Goal: Book appointment/travel/reservation

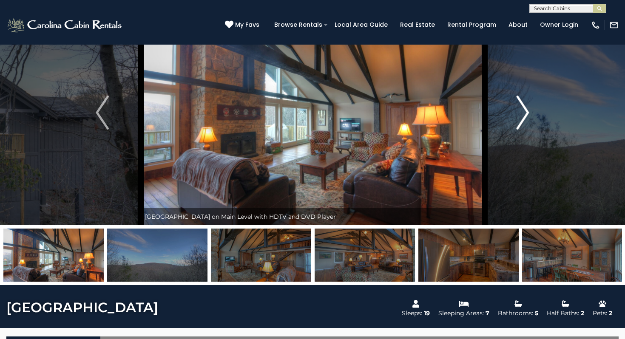
click at [307, 114] on img "Next" at bounding box center [522, 113] width 13 height 34
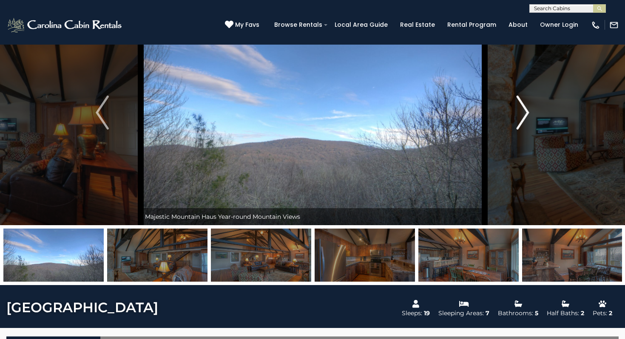
click at [307, 111] on img "Next" at bounding box center [522, 113] width 13 height 34
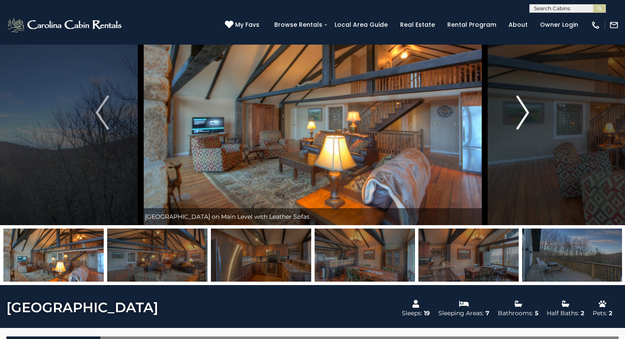
click at [307, 111] on img "Next" at bounding box center [522, 113] width 13 height 34
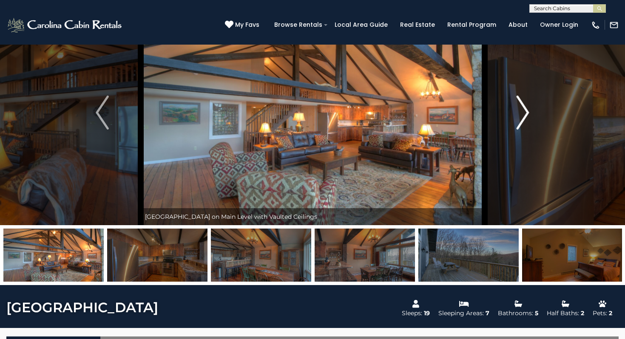
click at [307, 111] on img "Next" at bounding box center [522, 113] width 13 height 34
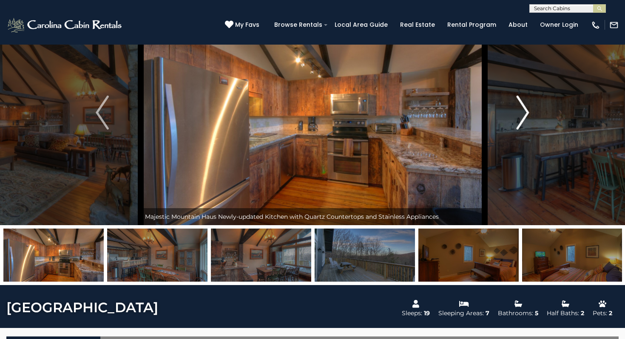
click at [307, 111] on img "Next" at bounding box center [522, 113] width 13 height 34
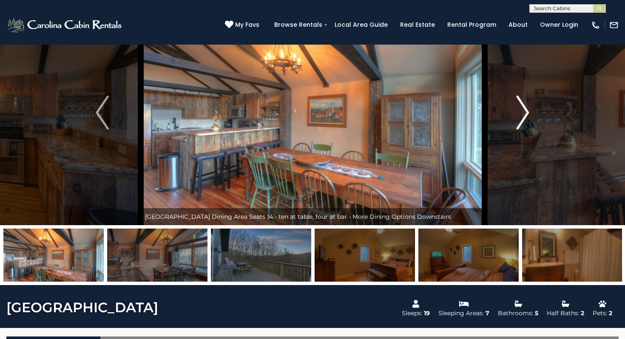
click at [307, 111] on img "Next" at bounding box center [522, 113] width 13 height 34
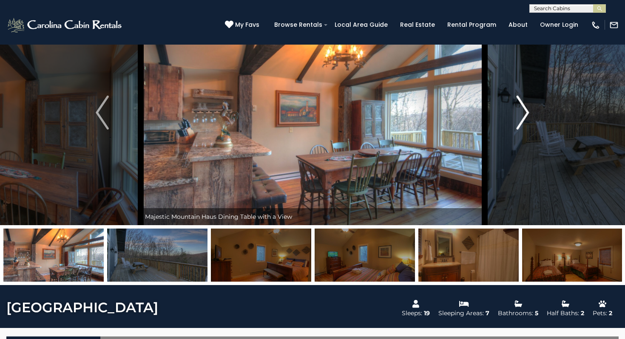
click at [307, 111] on img "Next" at bounding box center [522, 113] width 13 height 34
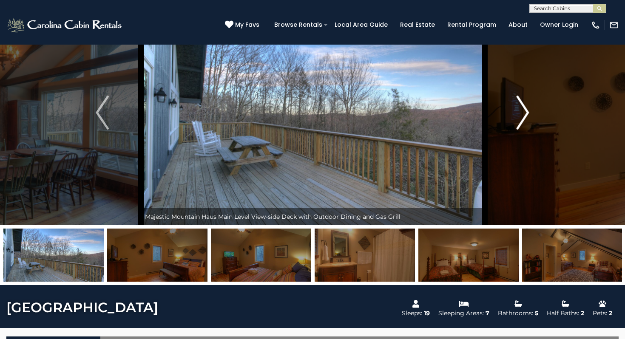
click at [307, 111] on img "Next" at bounding box center [522, 113] width 13 height 34
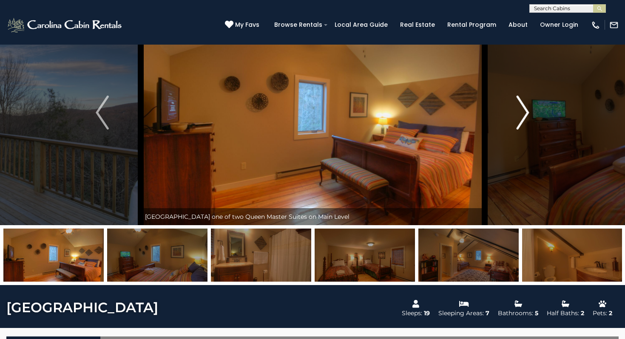
click at [307, 111] on img "Next" at bounding box center [522, 113] width 13 height 34
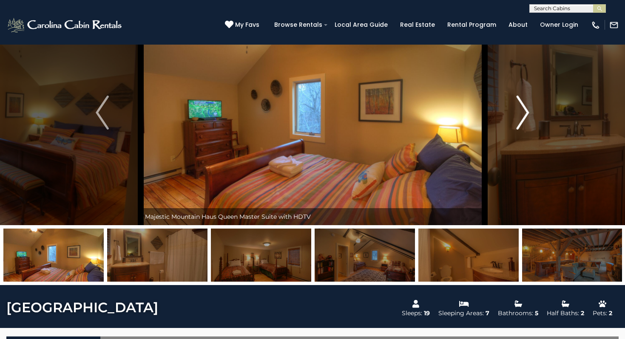
click at [307, 110] on img "Next" at bounding box center [522, 113] width 13 height 34
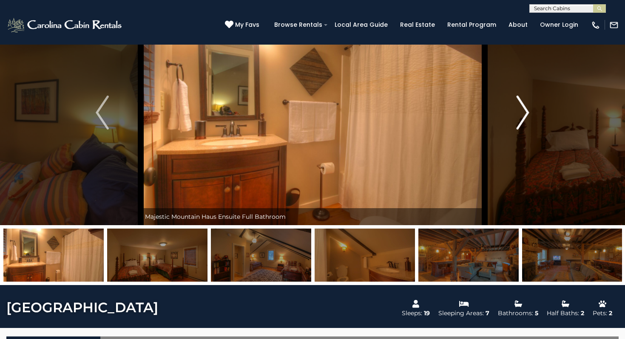
click at [307, 110] on img "Next" at bounding box center [522, 113] width 13 height 34
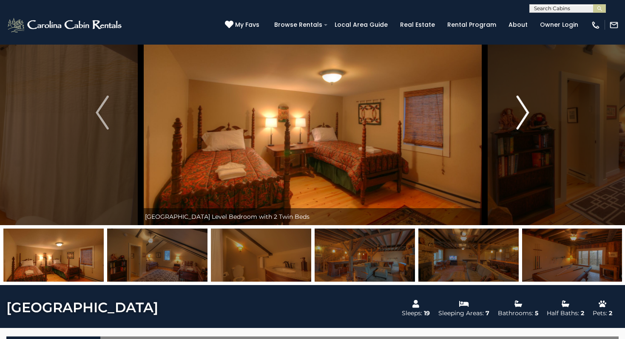
click at [307, 110] on img "Next" at bounding box center [522, 113] width 13 height 34
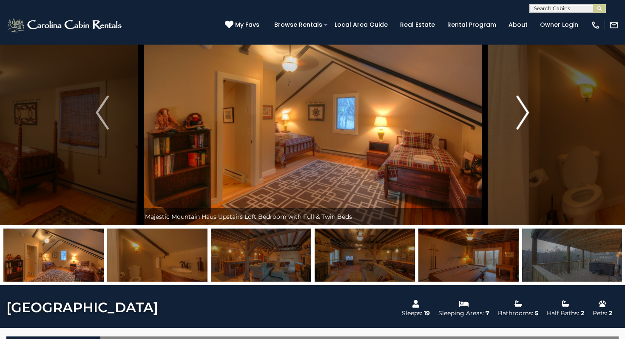
click at [307, 110] on img "Next" at bounding box center [522, 113] width 13 height 34
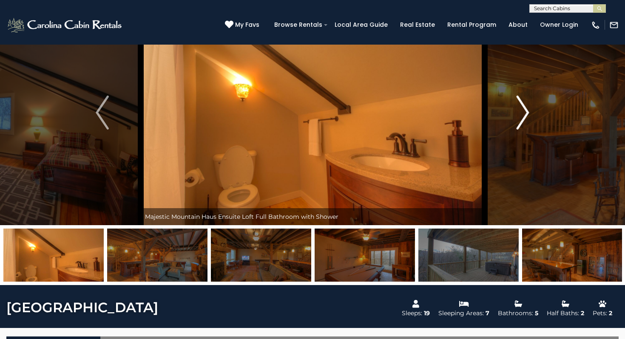
click at [307, 110] on img "Next" at bounding box center [522, 113] width 13 height 34
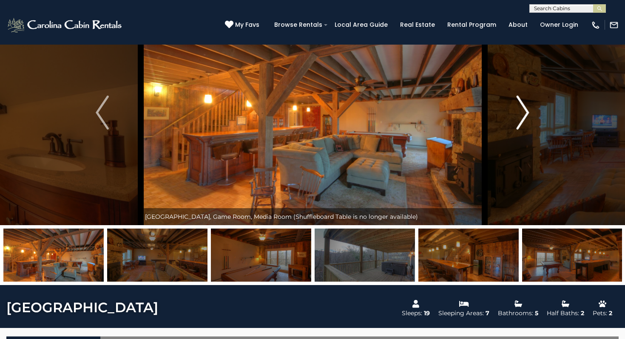
click at [307, 110] on img "Next" at bounding box center [522, 113] width 13 height 34
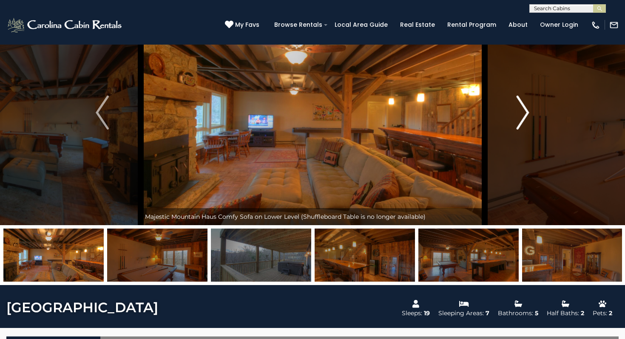
click at [307, 110] on img "Next" at bounding box center [522, 113] width 13 height 34
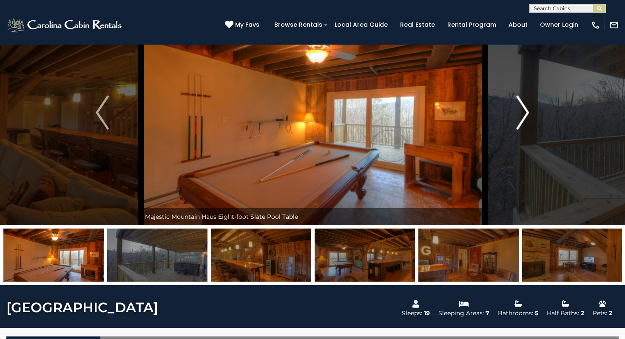
click at [307, 110] on img "Next" at bounding box center [522, 113] width 13 height 34
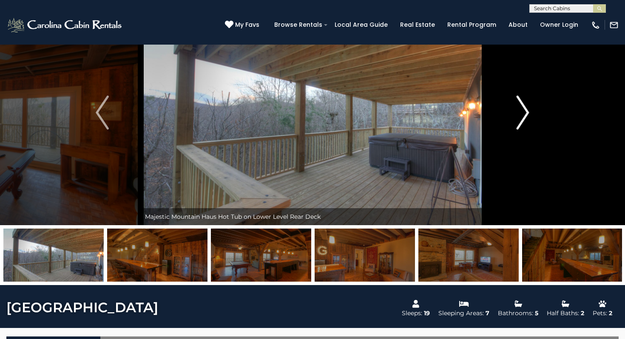
click at [307, 110] on img "Next" at bounding box center [522, 113] width 13 height 34
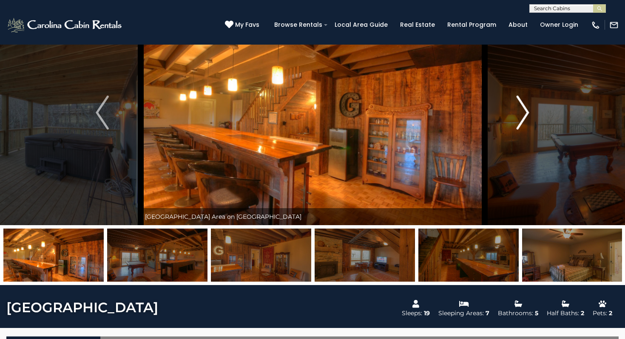
click at [307, 110] on img "Next" at bounding box center [522, 113] width 13 height 34
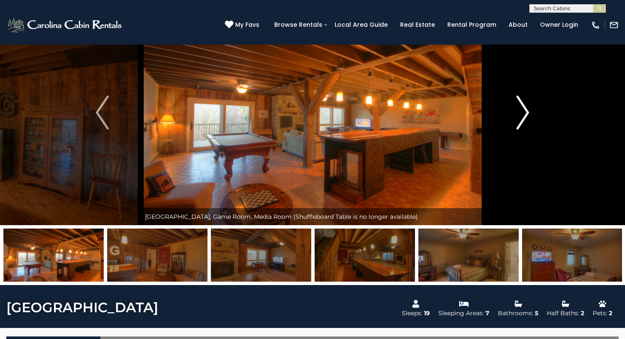
click at [307, 110] on img "Next" at bounding box center [522, 113] width 13 height 34
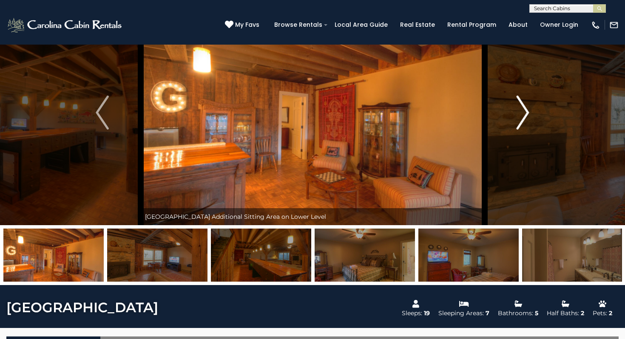
click at [307, 110] on img "Next" at bounding box center [522, 113] width 13 height 34
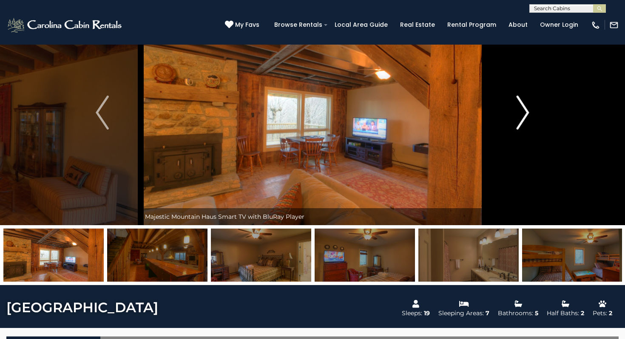
click at [307, 113] on img "Next" at bounding box center [522, 113] width 13 height 34
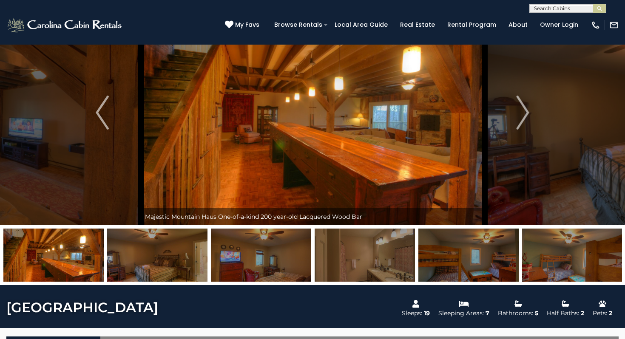
click at [307, 103] on img at bounding box center [313, 112] width 344 height 225
click at [307, 113] on img "Next" at bounding box center [522, 113] width 13 height 34
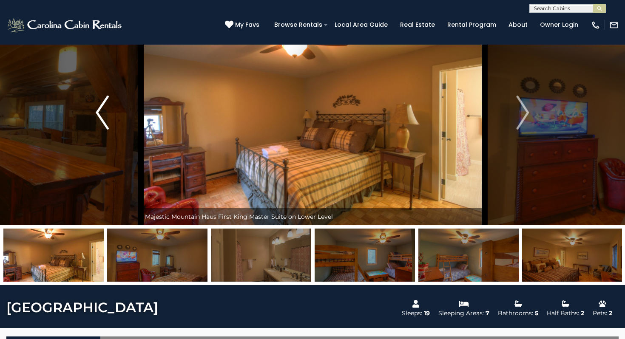
click at [100, 116] on img "Previous" at bounding box center [102, 113] width 13 height 34
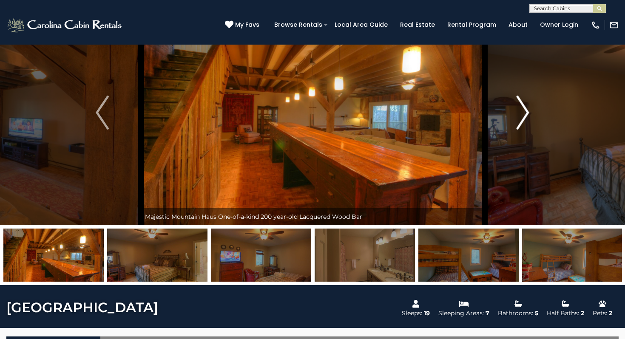
click at [307, 107] on img "Next" at bounding box center [522, 113] width 13 height 34
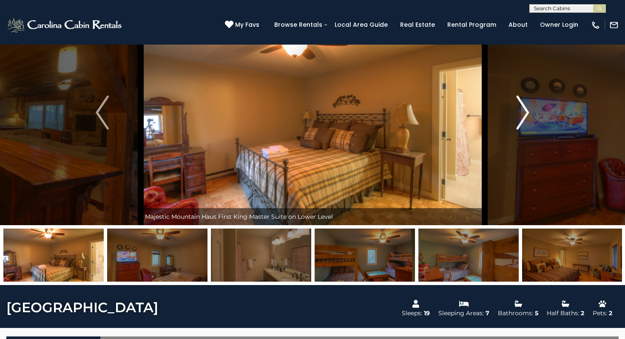
click at [307, 110] on img "Next" at bounding box center [522, 113] width 13 height 34
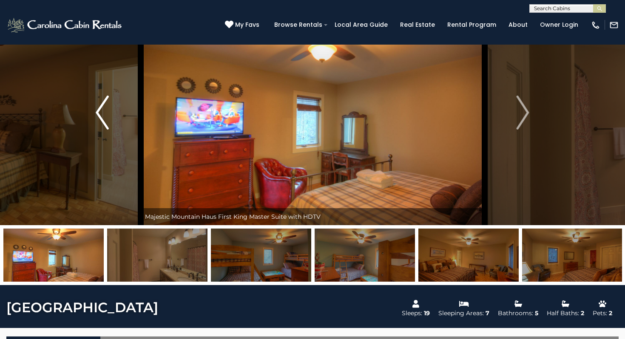
click at [96, 117] on img "Previous" at bounding box center [102, 113] width 13 height 34
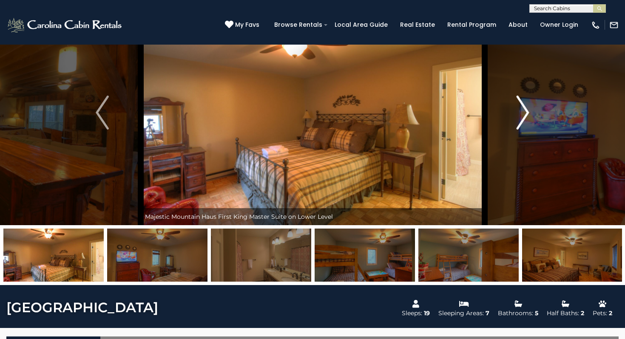
click at [307, 112] on img "Next" at bounding box center [522, 113] width 13 height 34
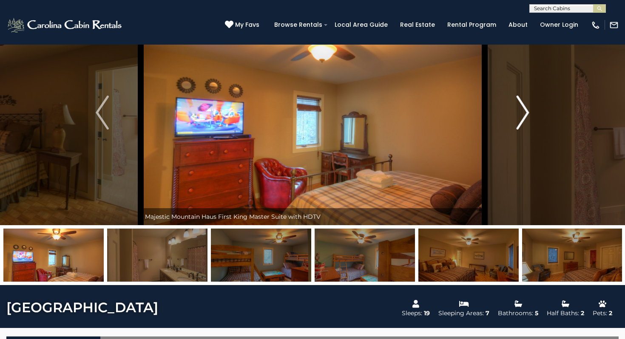
click at [307, 112] on img "Next" at bounding box center [522, 113] width 13 height 34
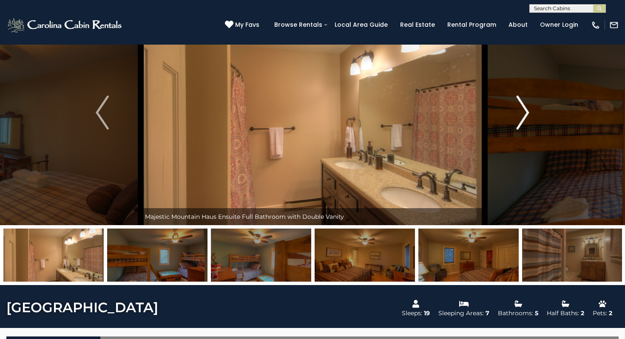
click at [307, 112] on img "Next" at bounding box center [522, 113] width 13 height 34
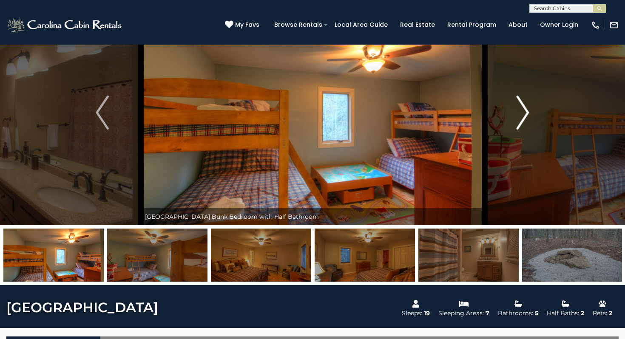
click at [307, 111] on img "Next" at bounding box center [522, 113] width 13 height 34
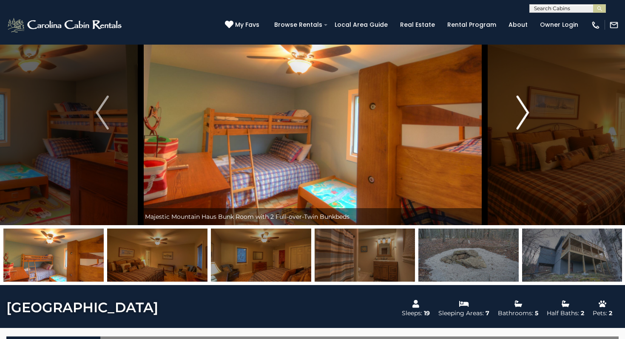
click at [307, 111] on img "Next" at bounding box center [522, 113] width 13 height 34
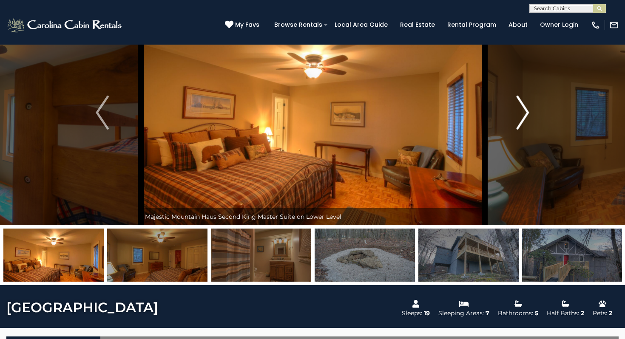
click at [307, 111] on img "Next" at bounding box center [522, 113] width 13 height 34
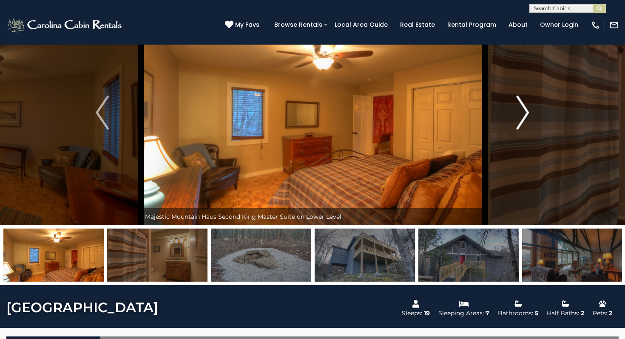
click at [307, 111] on img "Next" at bounding box center [522, 113] width 13 height 34
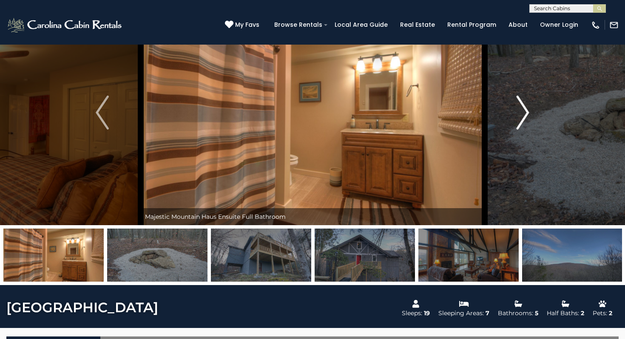
click at [307, 111] on img "Next" at bounding box center [522, 113] width 13 height 34
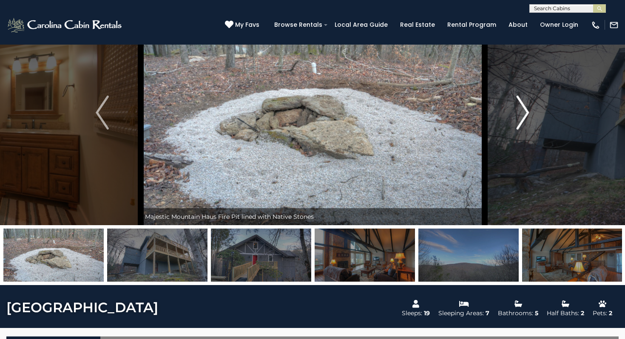
click at [307, 112] on img "Next" at bounding box center [522, 113] width 13 height 34
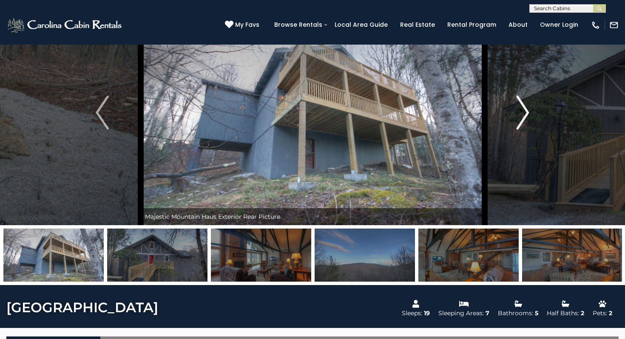
click at [307, 110] on img "Next" at bounding box center [522, 113] width 13 height 34
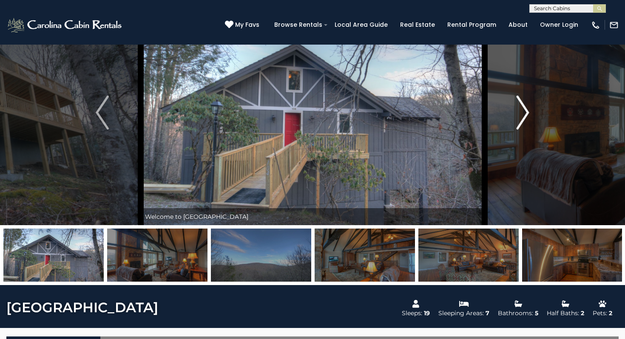
click at [307, 112] on img "Next" at bounding box center [522, 113] width 13 height 34
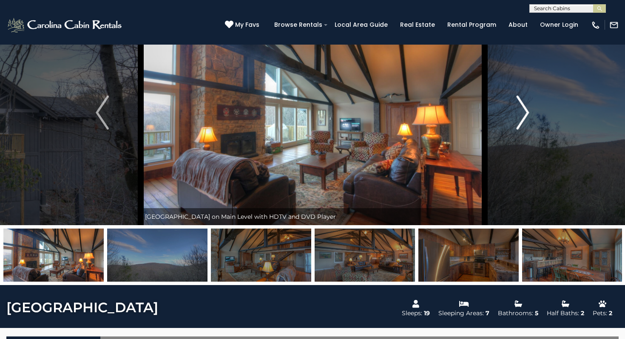
click at [307, 112] on img "Next" at bounding box center [522, 113] width 13 height 34
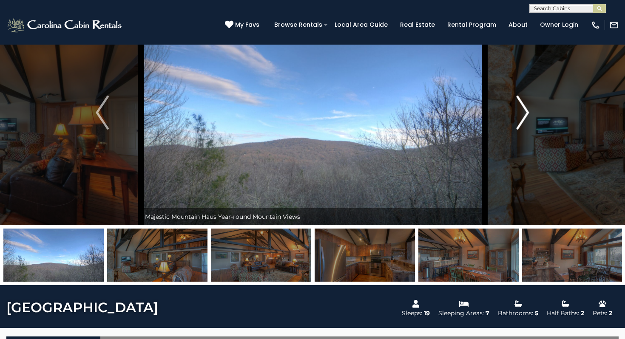
click at [307, 112] on img "Next" at bounding box center [522, 113] width 13 height 34
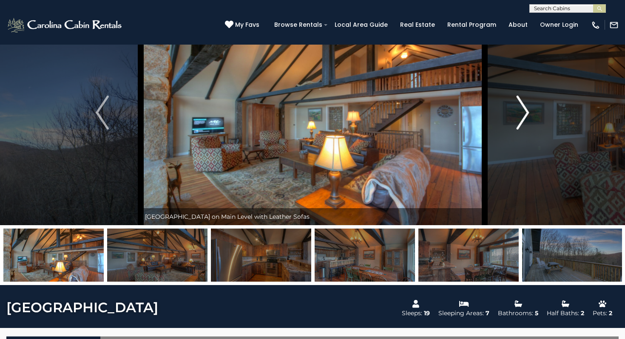
click at [307, 112] on img "Next" at bounding box center [522, 113] width 13 height 34
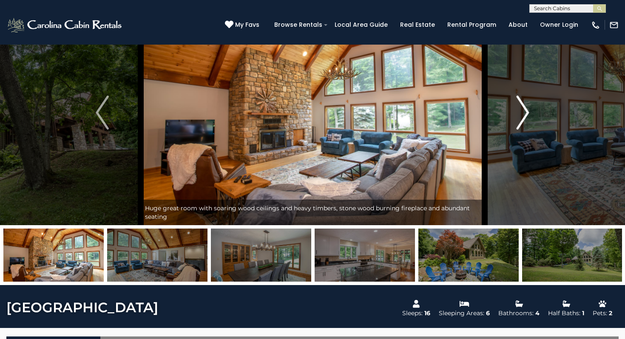
click at [307, 113] on button "Next" at bounding box center [522, 112] width 77 height 225
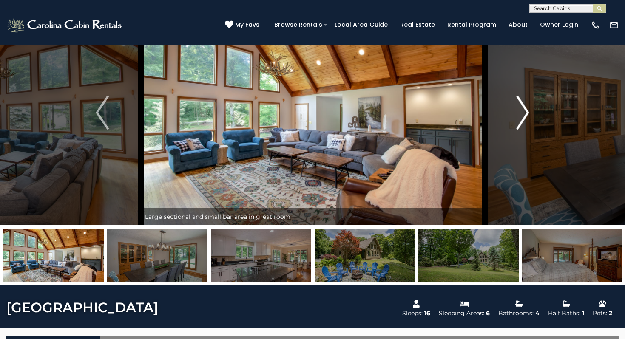
click at [307, 113] on button "Next" at bounding box center [522, 112] width 77 height 225
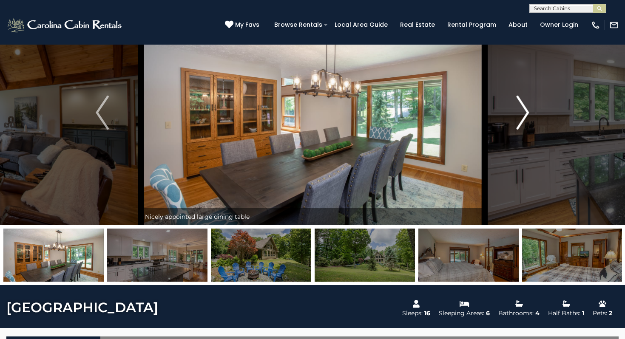
click at [307, 113] on button "Next" at bounding box center [522, 112] width 77 height 225
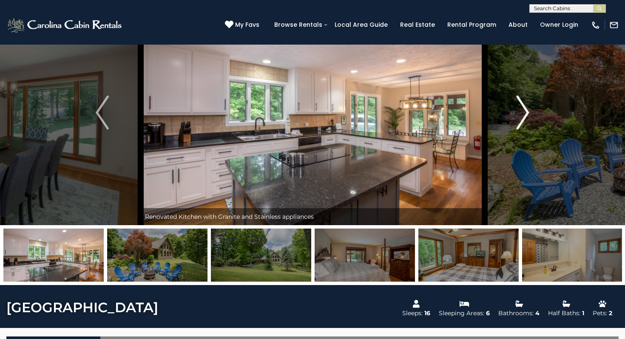
click at [307, 113] on button "Next" at bounding box center [522, 112] width 77 height 225
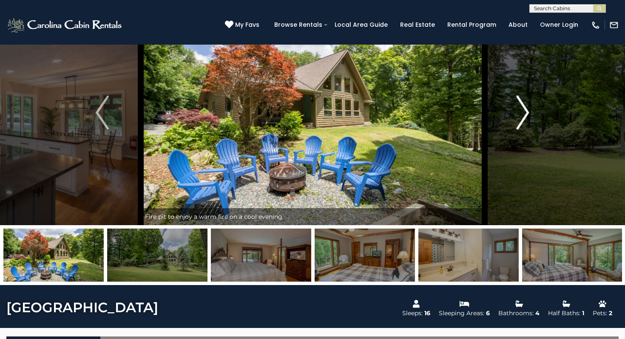
click at [307, 113] on button "Next" at bounding box center [522, 112] width 77 height 225
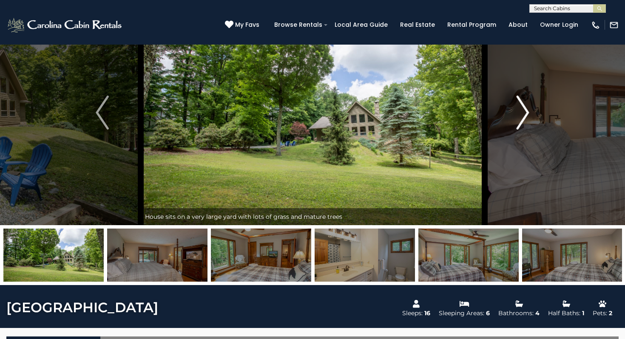
click at [307, 113] on button "Next" at bounding box center [522, 112] width 77 height 225
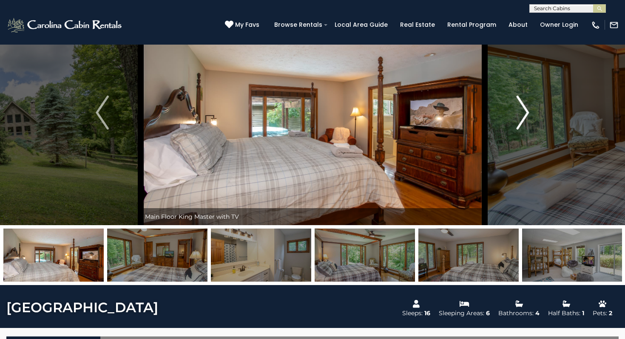
click at [307, 113] on button "Next" at bounding box center [522, 112] width 77 height 225
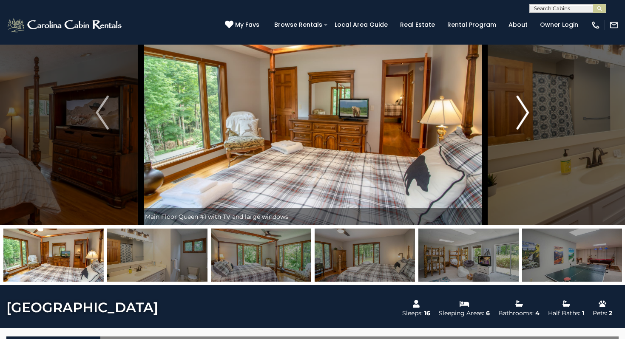
click at [307, 113] on button "Next" at bounding box center [522, 112] width 77 height 225
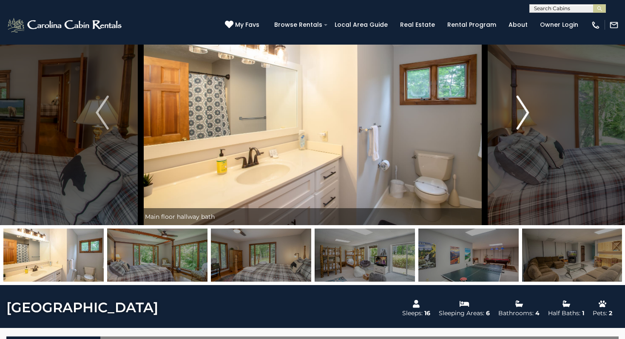
click at [307, 113] on button "Next" at bounding box center [522, 112] width 77 height 225
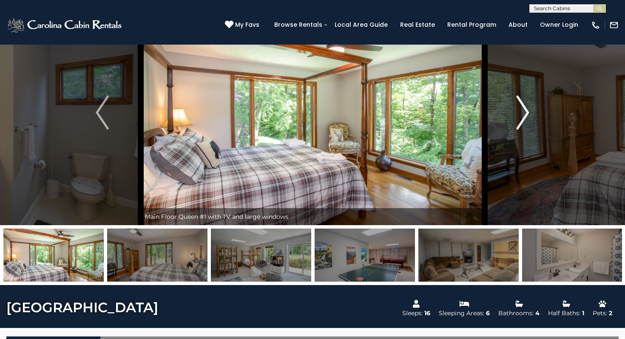
click at [307, 113] on button "Next" at bounding box center [522, 112] width 77 height 225
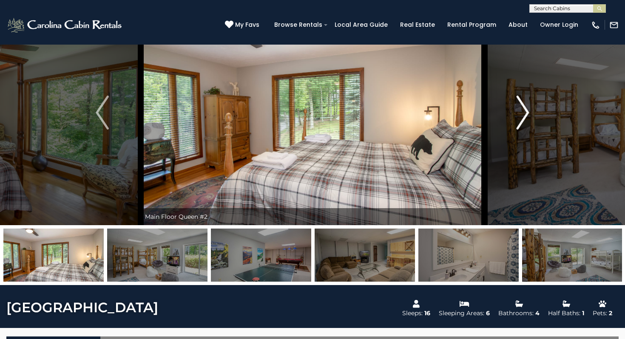
click at [307, 113] on button "Next" at bounding box center [522, 112] width 77 height 225
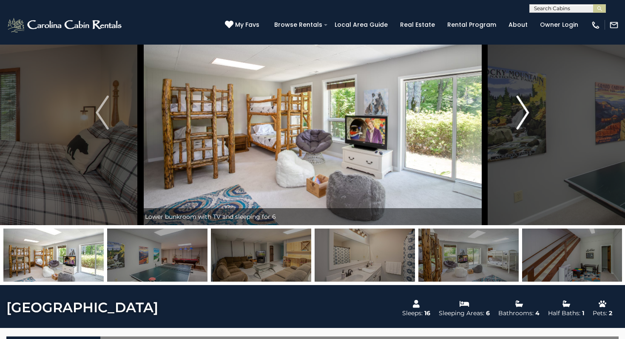
click at [307, 113] on button "Next" at bounding box center [522, 112] width 77 height 225
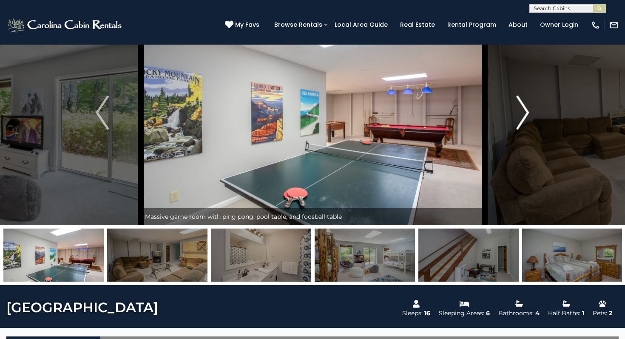
click at [307, 113] on button "Next" at bounding box center [522, 112] width 77 height 225
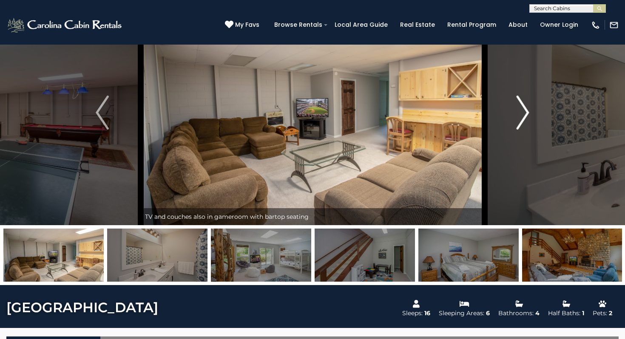
click at [307, 111] on img "Next" at bounding box center [522, 113] width 13 height 34
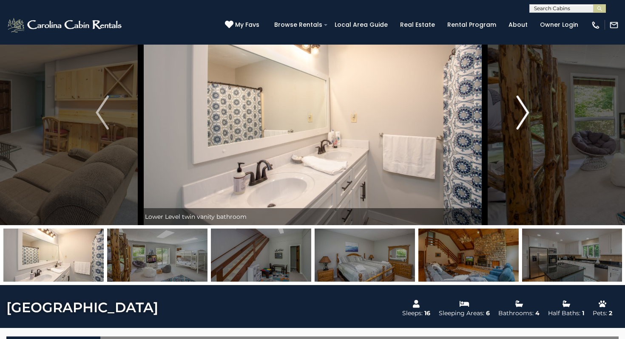
click at [307, 111] on img "Next" at bounding box center [522, 113] width 13 height 34
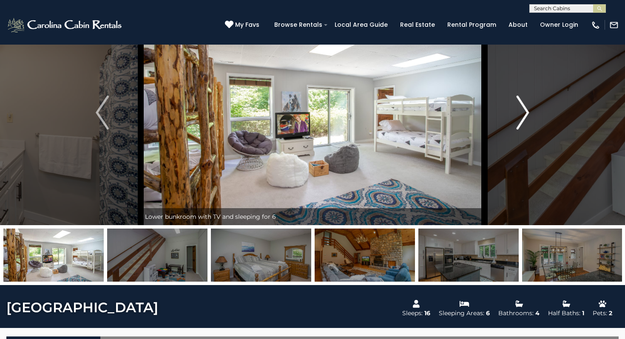
click at [307, 112] on img "Next" at bounding box center [522, 113] width 13 height 34
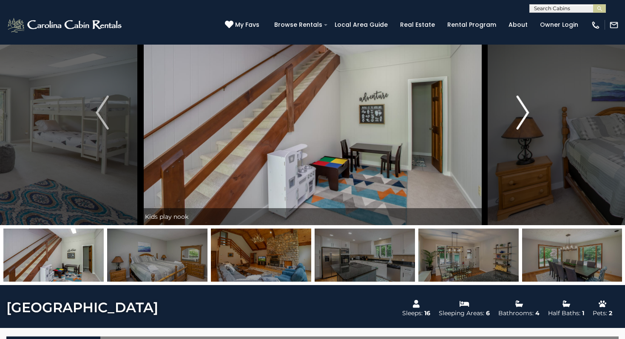
click at [307, 112] on img "Next" at bounding box center [522, 113] width 13 height 34
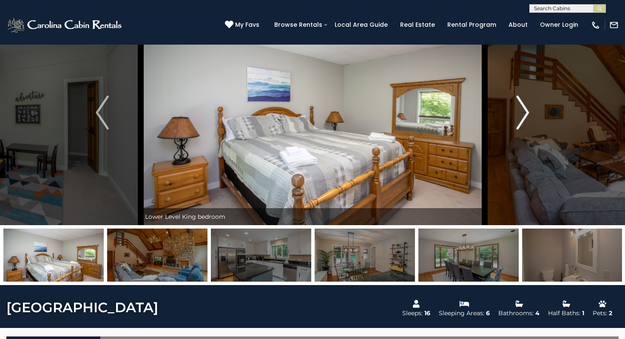
click at [307, 114] on img "Next" at bounding box center [522, 113] width 13 height 34
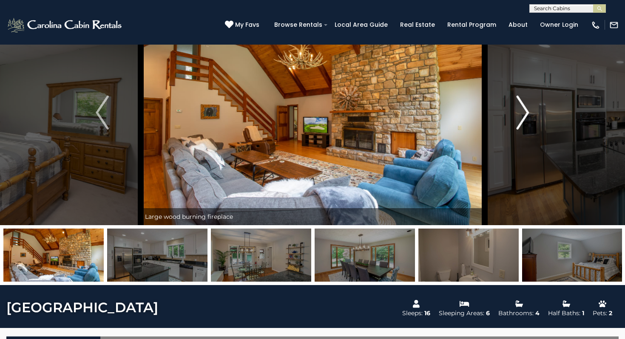
click at [307, 114] on img "Next" at bounding box center [522, 113] width 13 height 34
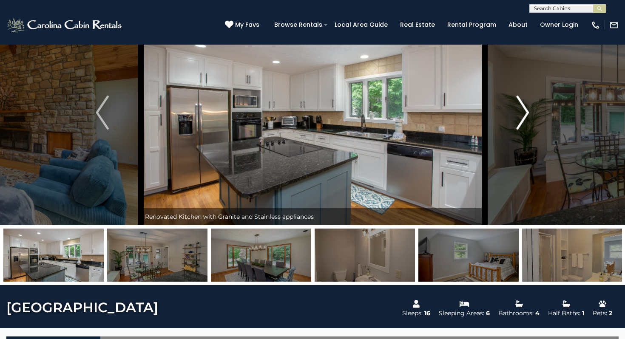
click at [307, 114] on img "Next" at bounding box center [522, 113] width 13 height 34
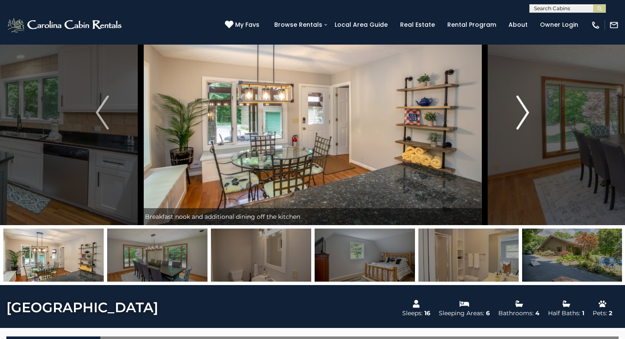
click at [307, 114] on img "Next" at bounding box center [522, 113] width 13 height 34
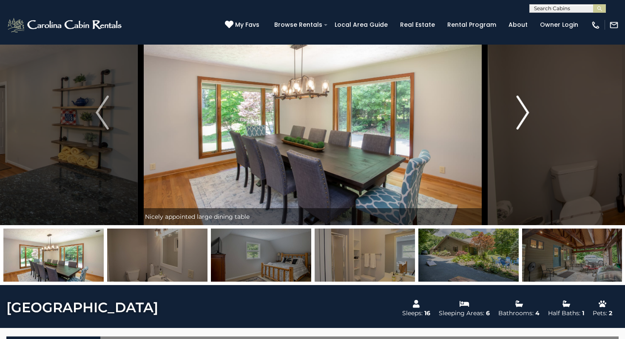
click at [307, 114] on img "Next" at bounding box center [522, 113] width 13 height 34
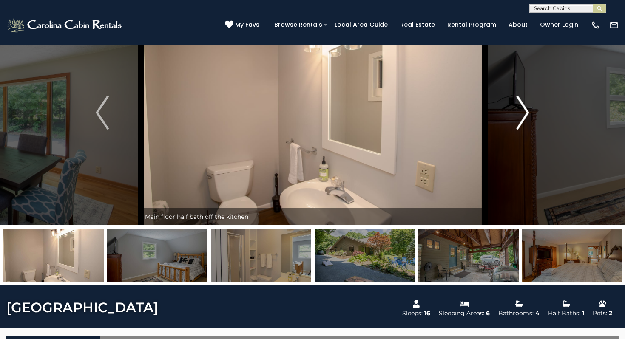
click at [307, 114] on img "Next" at bounding box center [522, 113] width 13 height 34
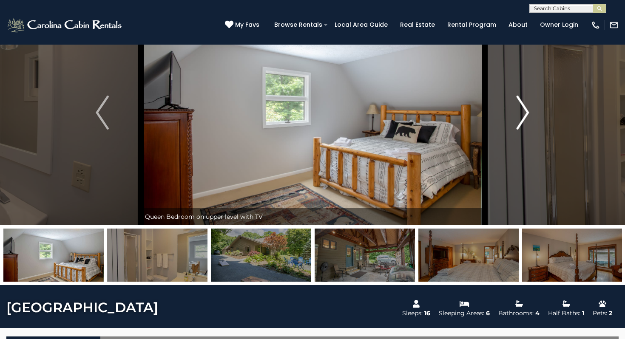
click at [307, 114] on img "Next" at bounding box center [522, 113] width 13 height 34
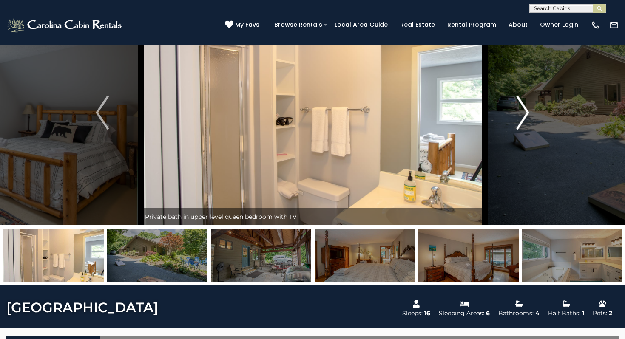
click at [307, 114] on img "Next" at bounding box center [522, 113] width 13 height 34
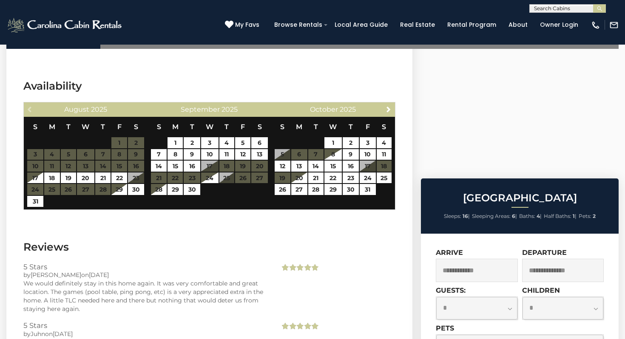
scroll to position [1507, 0]
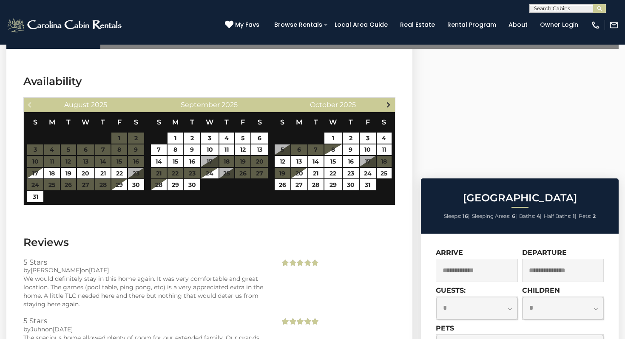
click at [307, 104] on span "Next" at bounding box center [388, 104] width 7 height 7
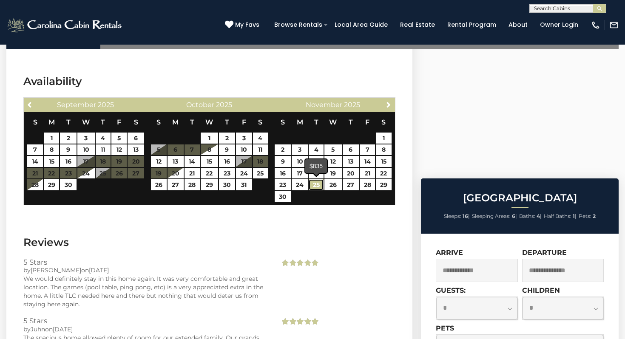
click at [307, 126] on link "25" at bounding box center [316, 184] width 15 height 11
type input "**********"
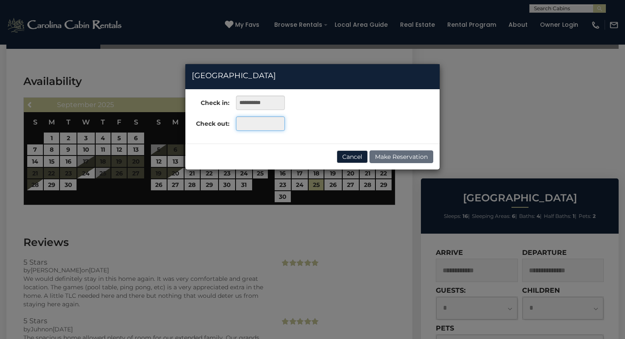
click at [250, 123] on input "text" at bounding box center [260, 123] width 49 height 14
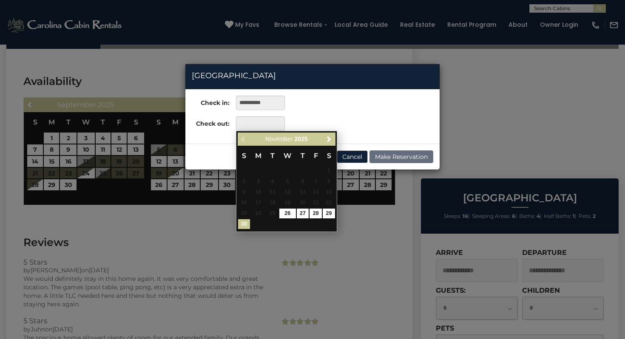
click at [246, 126] on link "30" at bounding box center [244, 224] width 12 height 10
type input "**********"
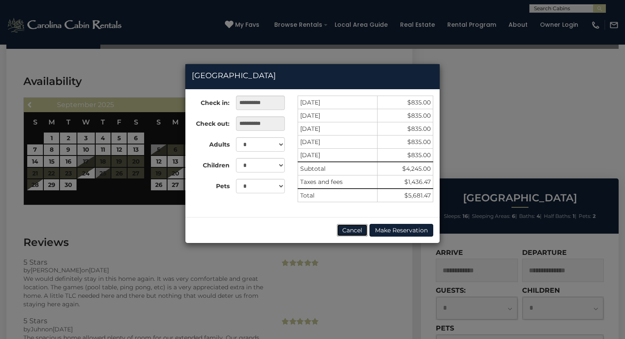
click at [307, 126] on button "Cancel" at bounding box center [352, 230] width 31 height 13
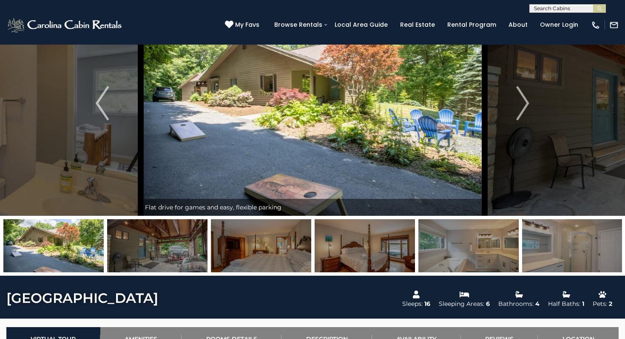
scroll to position [0, 0]
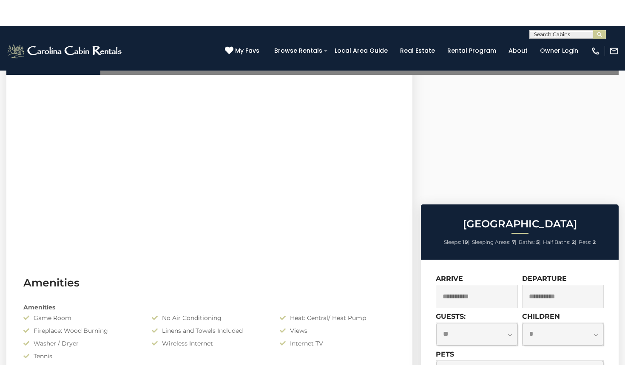
scroll to position [388, 0]
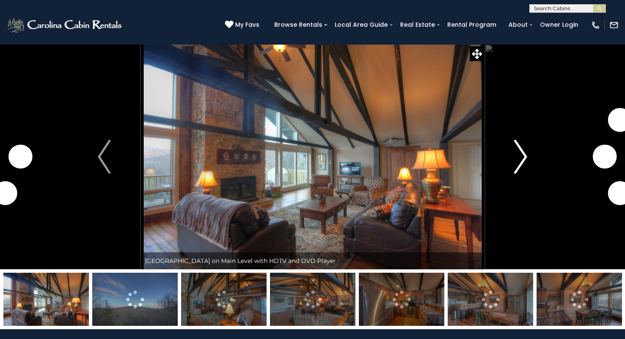
click at [520, 157] on img "Next" at bounding box center [520, 157] width 13 height 34
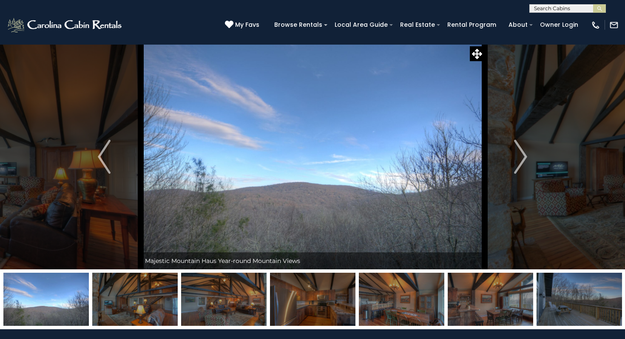
scroll to position [1, 0]
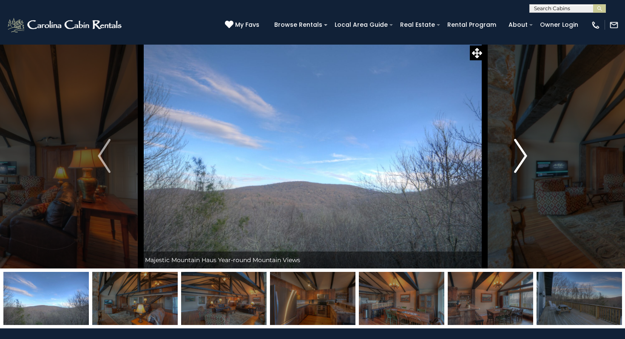
click at [525, 153] on img "Next" at bounding box center [520, 156] width 13 height 34
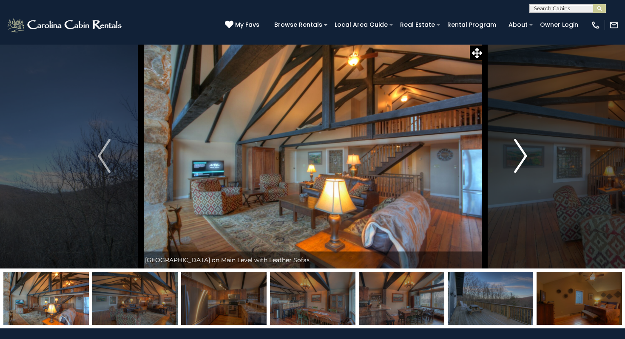
click at [525, 152] on img "Next" at bounding box center [520, 156] width 13 height 34
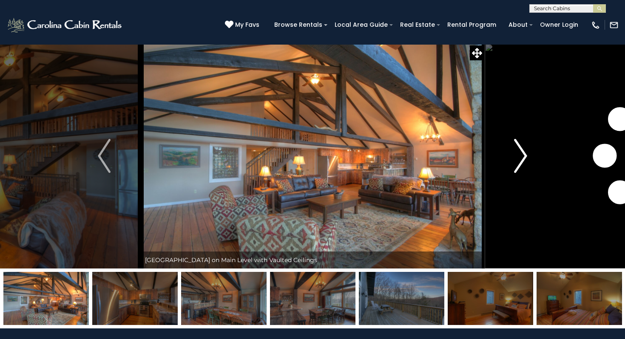
click at [525, 152] on img "Next" at bounding box center [520, 156] width 13 height 34
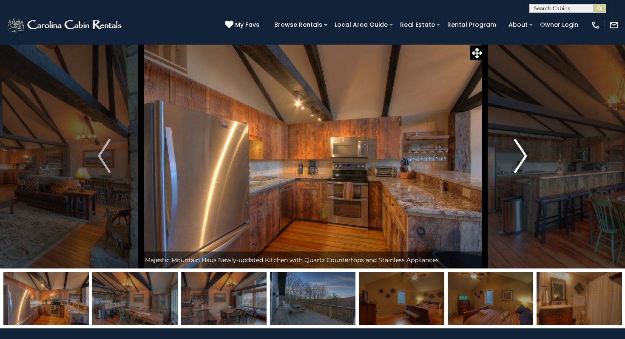
click at [525, 152] on img "Next" at bounding box center [520, 156] width 13 height 34
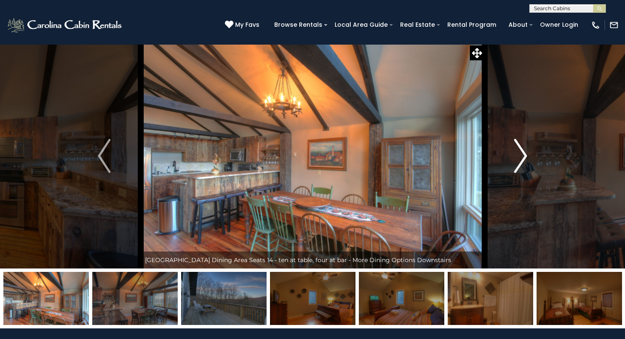
click at [525, 151] on img "Next" at bounding box center [520, 156] width 13 height 34
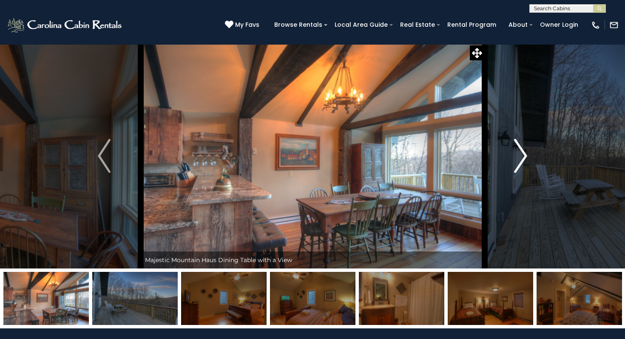
click at [525, 150] on img "Next" at bounding box center [520, 156] width 13 height 34
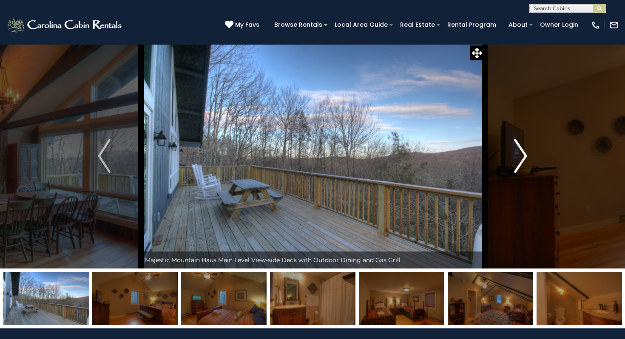
click at [525, 150] on img "Next" at bounding box center [520, 156] width 13 height 34
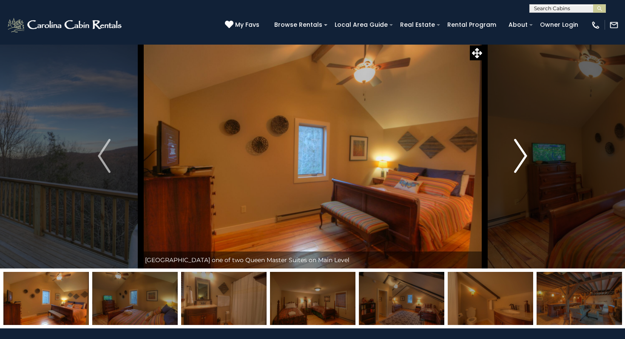
click at [524, 147] on img "Next" at bounding box center [520, 156] width 13 height 34
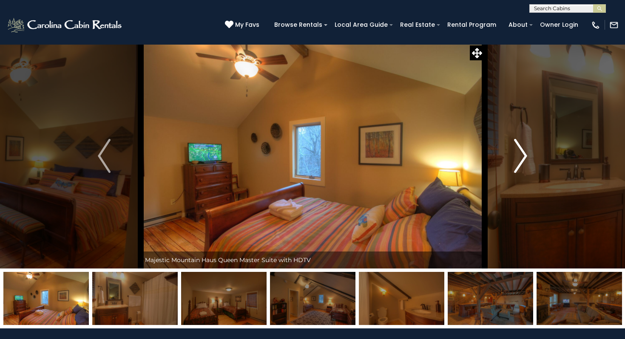
click at [523, 147] on img "Next" at bounding box center [520, 156] width 13 height 34
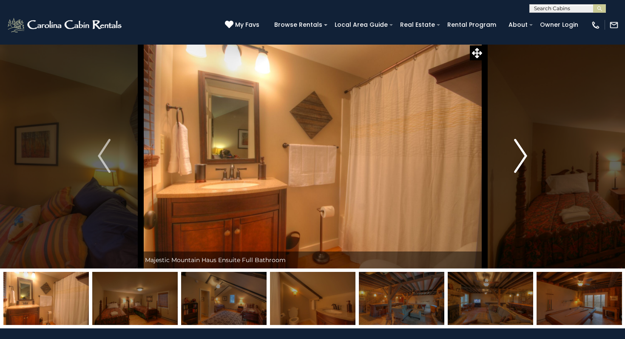
click at [523, 147] on img "Next" at bounding box center [520, 156] width 13 height 34
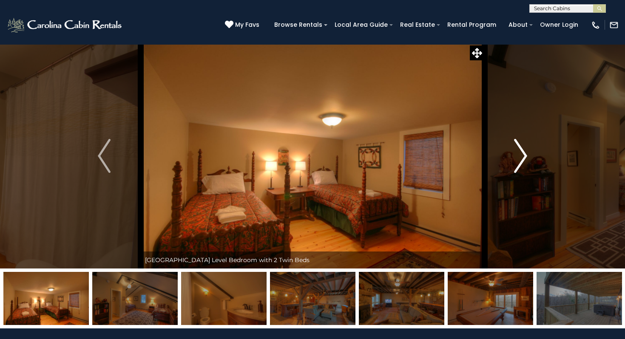
click at [524, 147] on img "Next" at bounding box center [520, 156] width 13 height 34
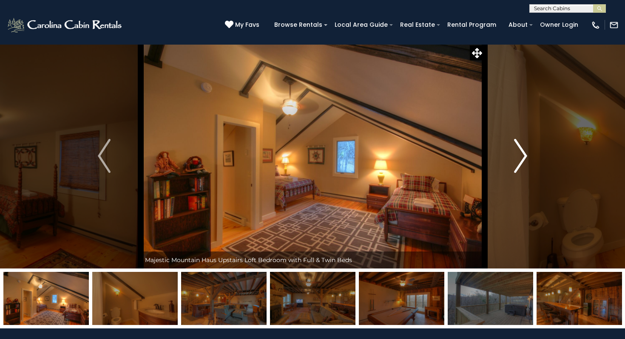
click at [524, 147] on img "Next" at bounding box center [520, 156] width 13 height 34
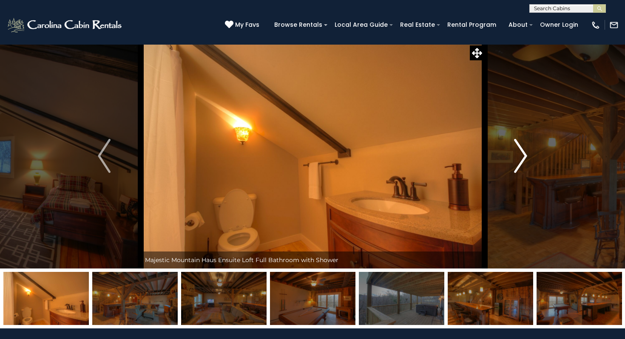
click at [524, 147] on img "Next" at bounding box center [520, 156] width 13 height 34
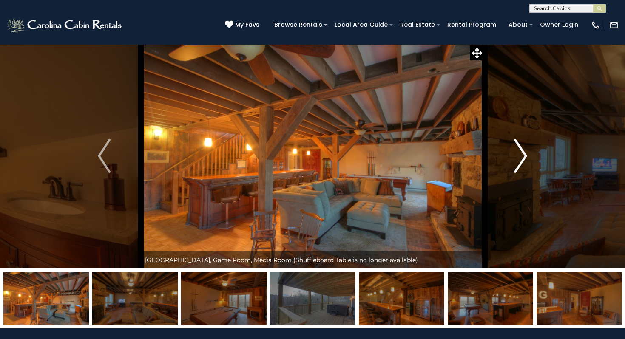
click at [524, 146] on img "Next" at bounding box center [520, 156] width 13 height 34
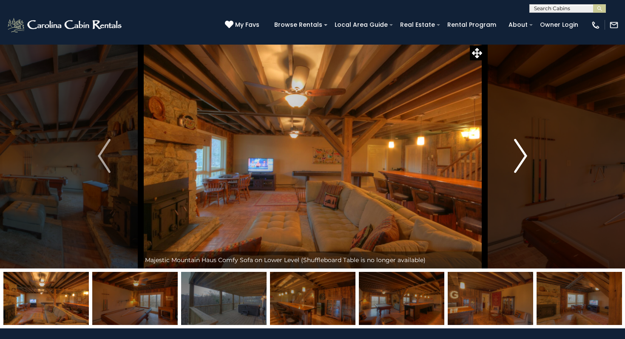
click at [524, 146] on img "Next" at bounding box center [520, 156] width 13 height 34
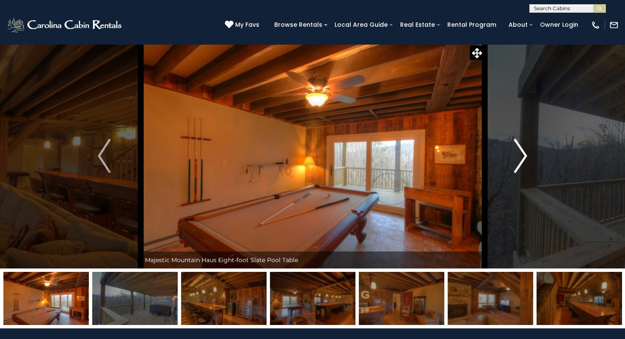
click at [524, 145] on img "Next" at bounding box center [520, 156] width 13 height 34
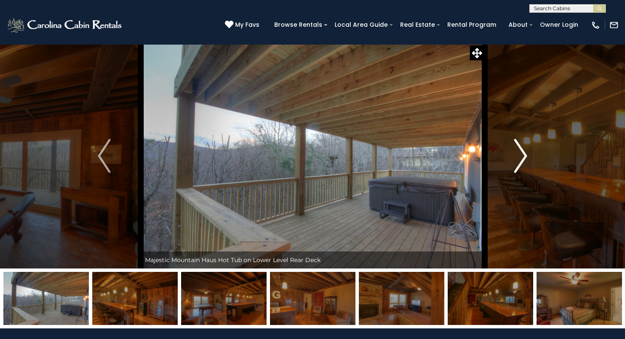
click at [524, 145] on img "Next" at bounding box center [520, 156] width 13 height 34
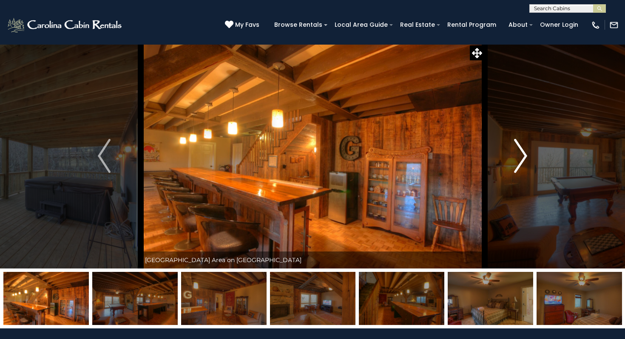
click at [524, 145] on img "Next" at bounding box center [520, 156] width 13 height 34
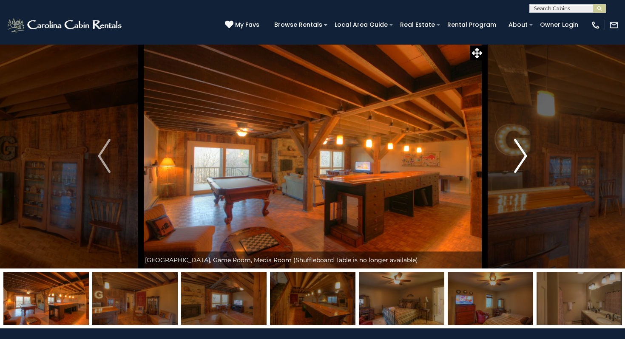
click at [524, 145] on img "Next" at bounding box center [520, 156] width 13 height 34
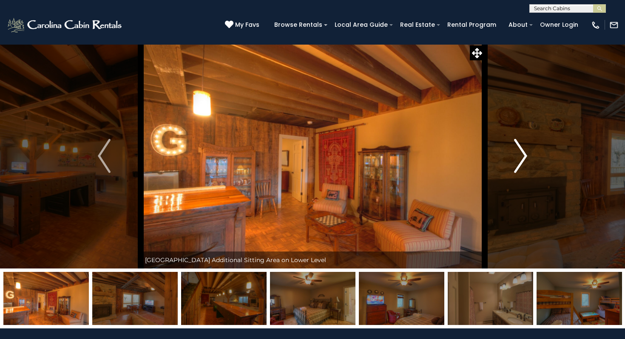
click at [524, 145] on img "Next" at bounding box center [520, 156] width 13 height 34
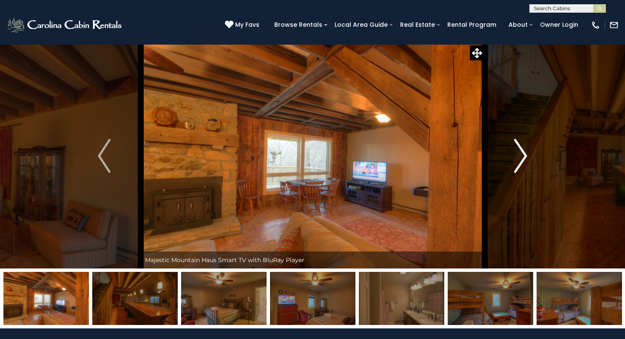
click at [524, 145] on img "Next" at bounding box center [520, 156] width 13 height 34
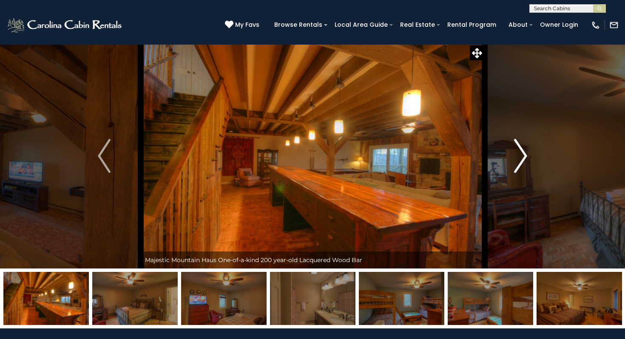
click at [524, 145] on img "Next" at bounding box center [520, 156] width 13 height 34
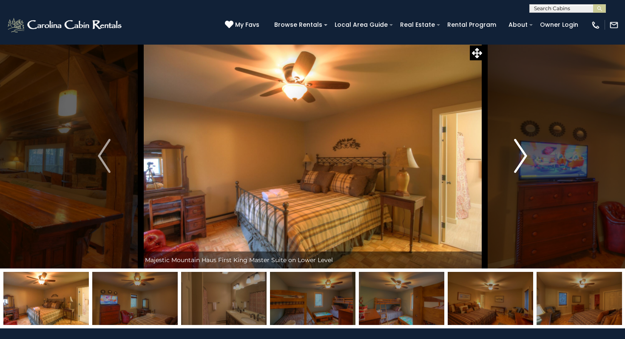
click at [524, 145] on img "Next" at bounding box center [520, 156] width 13 height 34
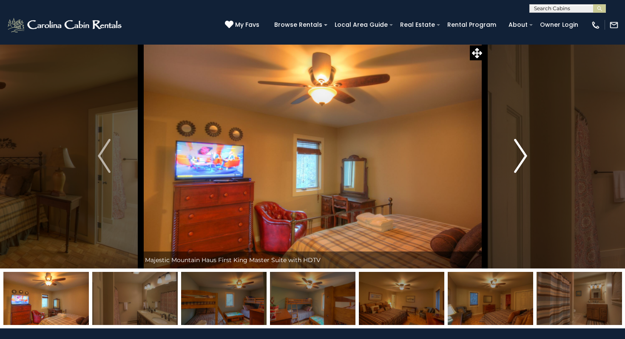
click at [524, 144] on img "Next" at bounding box center [520, 156] width 13 height 34
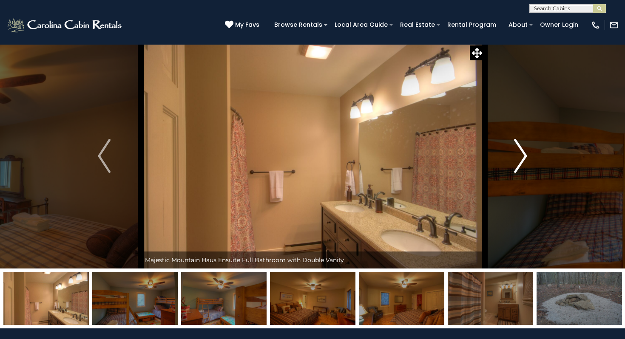
click at [525, 144] on img "Next" at bounding box center [520, 156] width 13 height 34
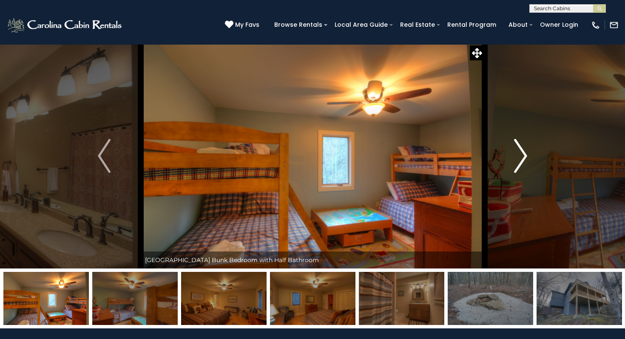
click at [525, 144] on img "Next" at bounding box center [520, 156] width 13 height 34
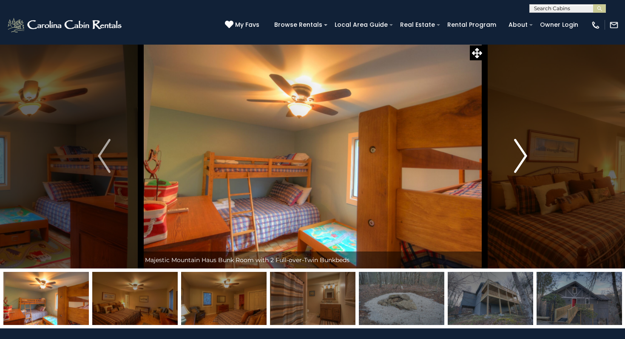
click at [525, 144] on img "Next" at bounding box center [520, 156] width 13 height 34
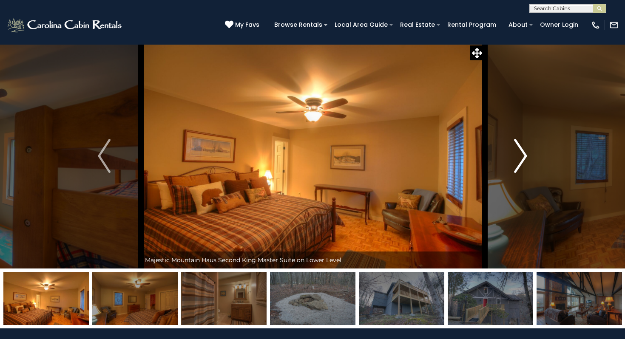
click at [525, 144] on img "Next" at bounding box center [520, 156] width 13 height 34
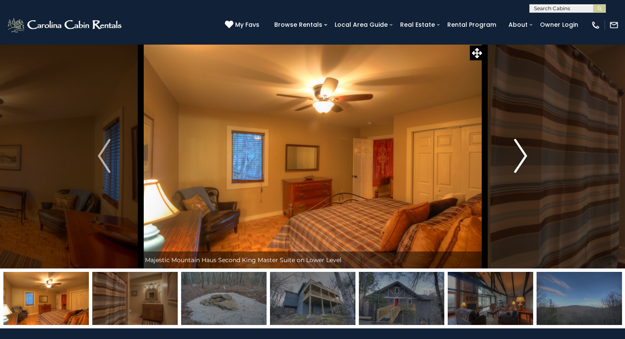
click at [525, 144] on img "Next" at bounding box center [520, 156] width 13 height 34
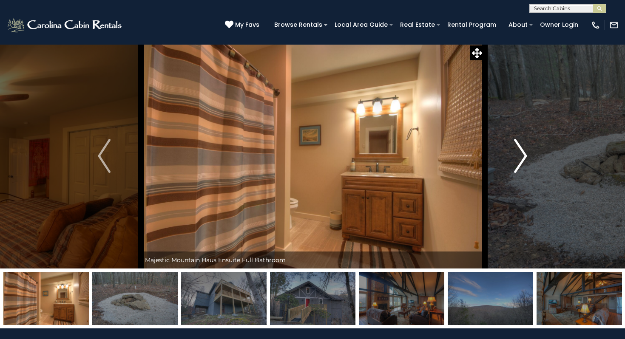
click at [525, 144] on img "Next" at bounding box center [520, 156] width 13 height 34
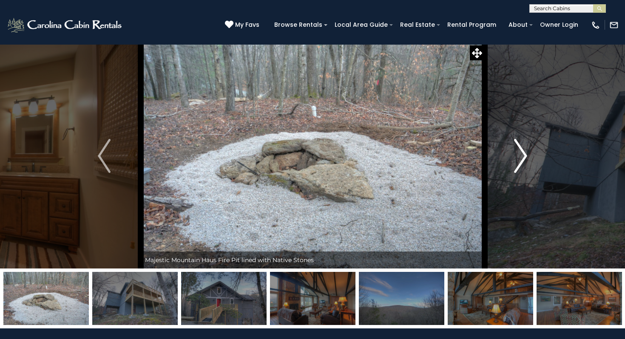
click at [512, 157] on button "Next" at bounding box center [520, 155] width 73 height 225
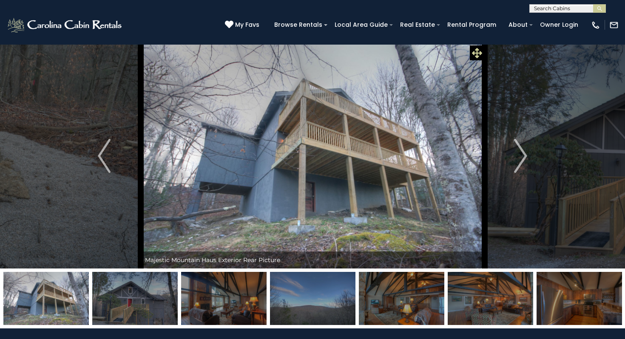
click at [480, 52] on icon at bounding box center [477, 53] width 10 height 10
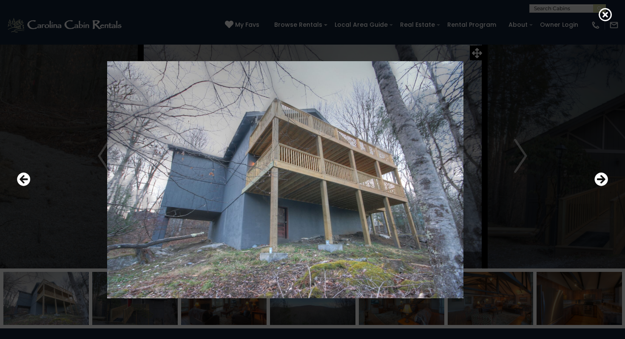
drag, startPoint x: 350, startPoint y: 184, endPoint x: 321, endPoint y: 175, distance: 30.0
click at [322, 175] on img at bounding box center [285, 179] width 511 height 237
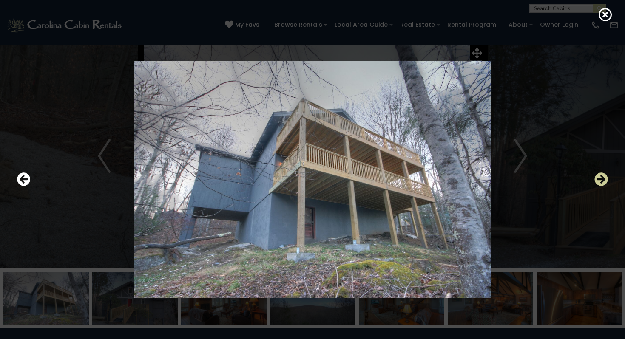
click at [605, 180] on icon "Next" at bounding box center [601, 180] width 14 height 14
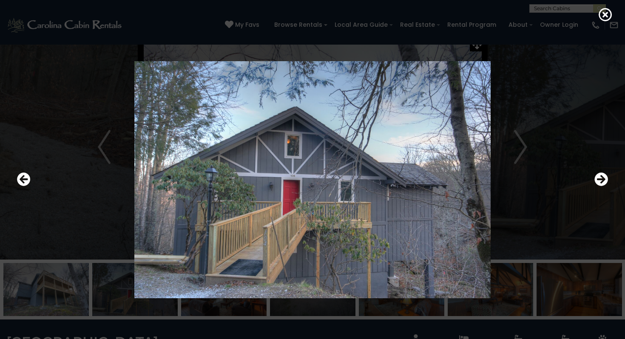
scroll to position [0, 0]
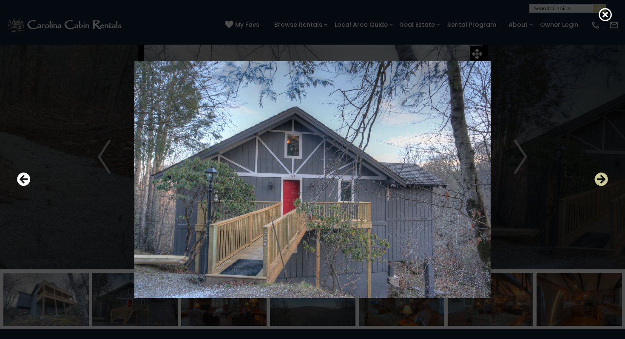
click at [598, 176] on icon "Next" at bounding box center [601, 180] width 14 height 14
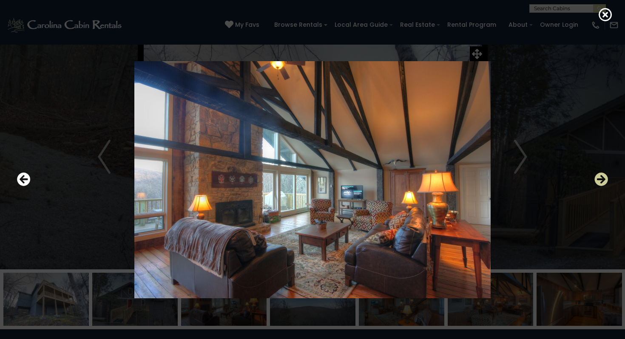
click at [598, 176] on icon "Next" at bounding box center [601, 180] width 14 height 14
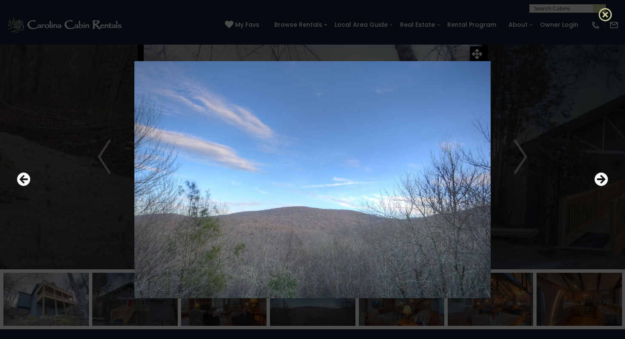
click at [607, 14] on icon at bounding box center [605, 15] width 14 height 14
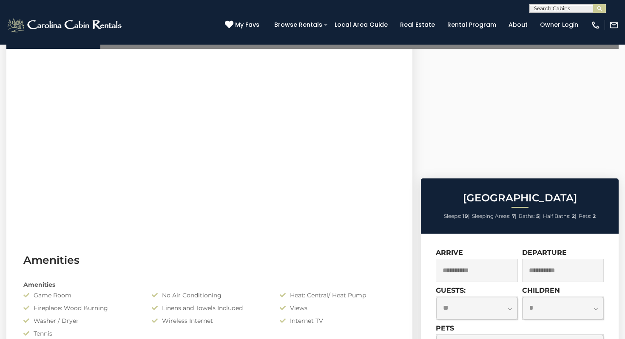
scroll to position [388, 0]
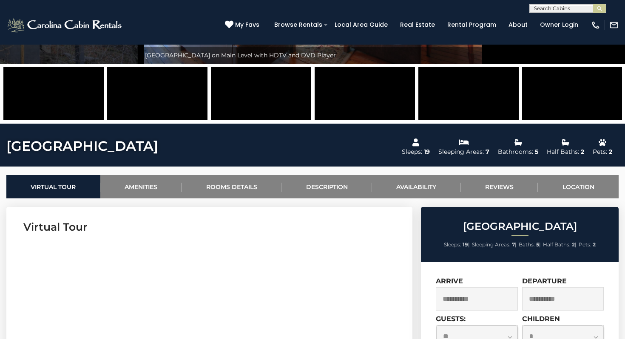
scroll to position [153, 0]
